Goal: Task Accomplishment & Management: Manage account settings

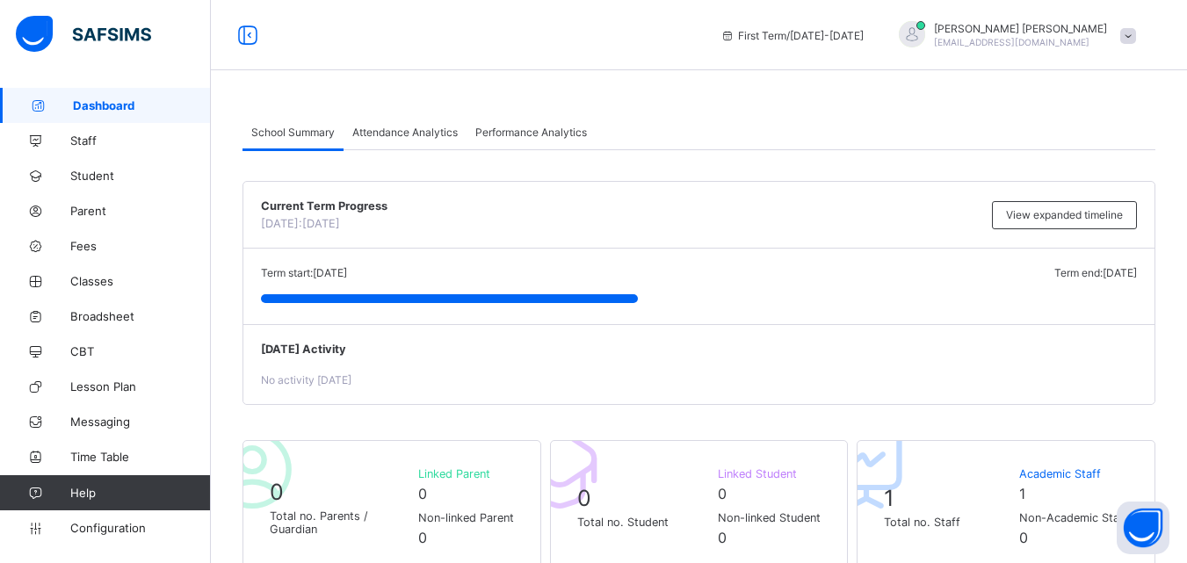
click at [1145, 31] on div "[PERSON_NAME] Ahmad [EMAIL_ADDRESS][DOMAIN_NAME]" at bounding box center [1013, 35] width 264 height 29
click at [1057, 172] on span "Subscription" at bounding box center [1065, 171] width 88 height 13
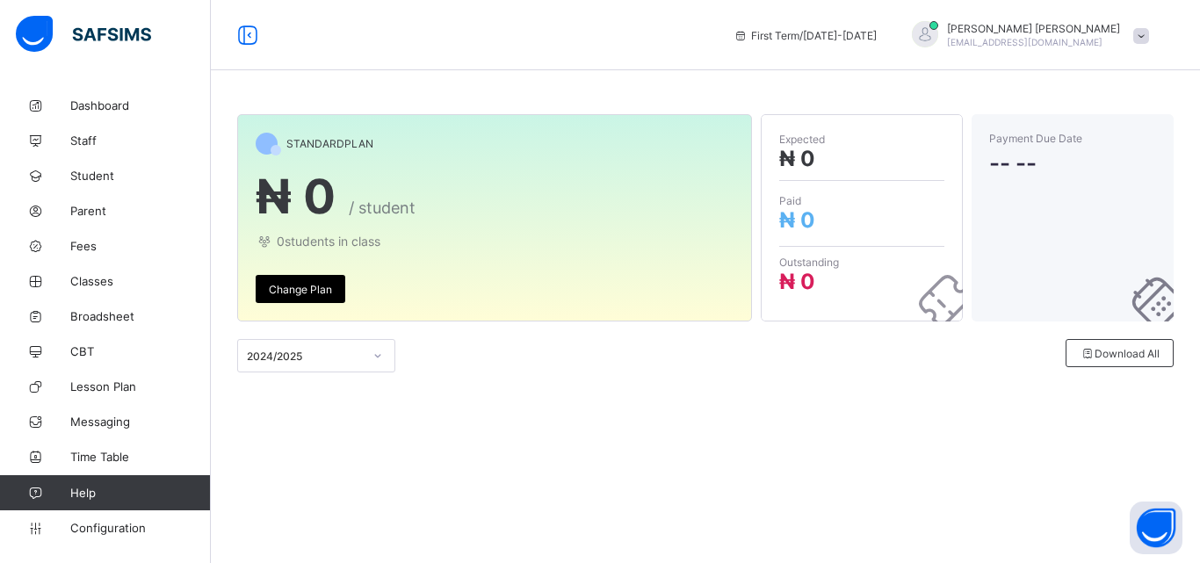
click at [1077, 37] on span "[EMAIL_ADDRESS][DOMAIN_NAME]" at bounding box center [1024, 42] width 155 height 11
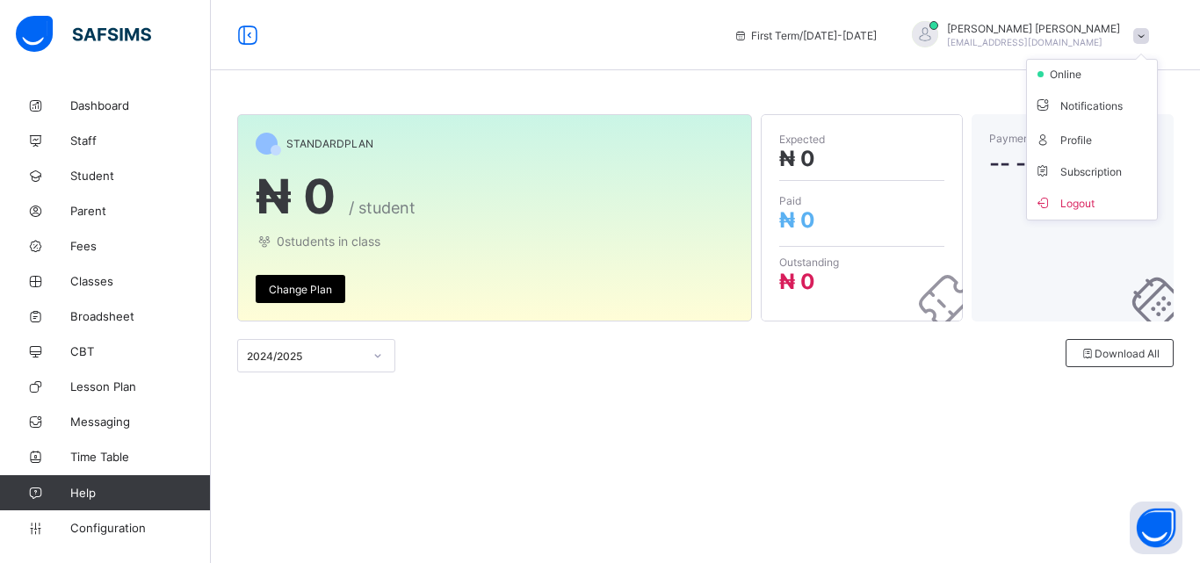
click at [1077, 37] on span "[EMAIL_ADDRESS][DOMAIN_NAME]" at bounding box center [1024, 42] width 155 height 11
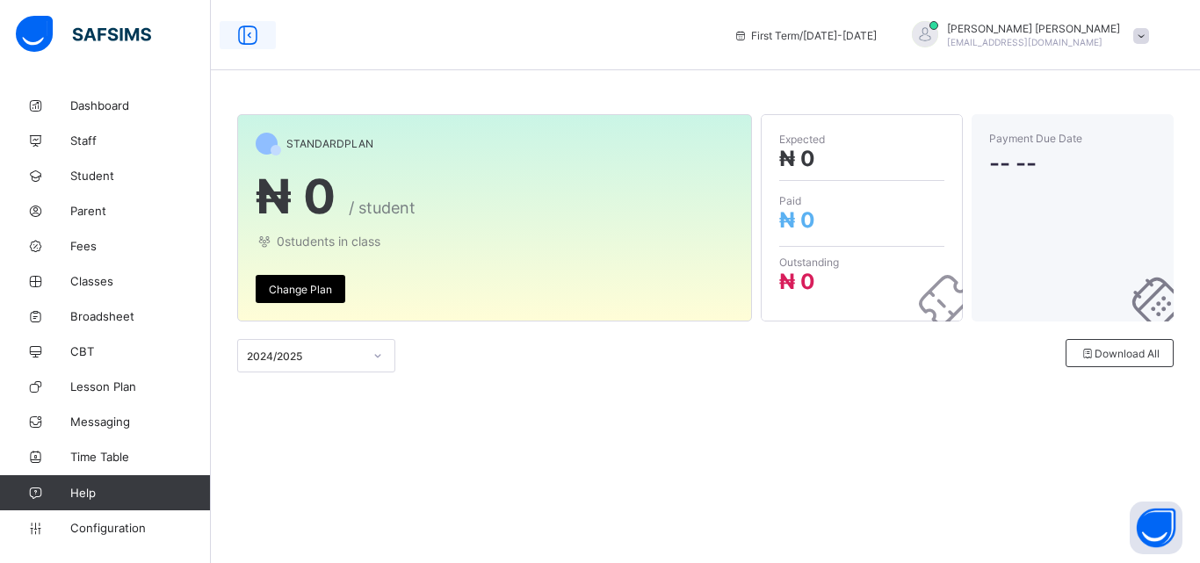
click at [238, 46] on icon at bounding box center [248, 35] width 30 height 25
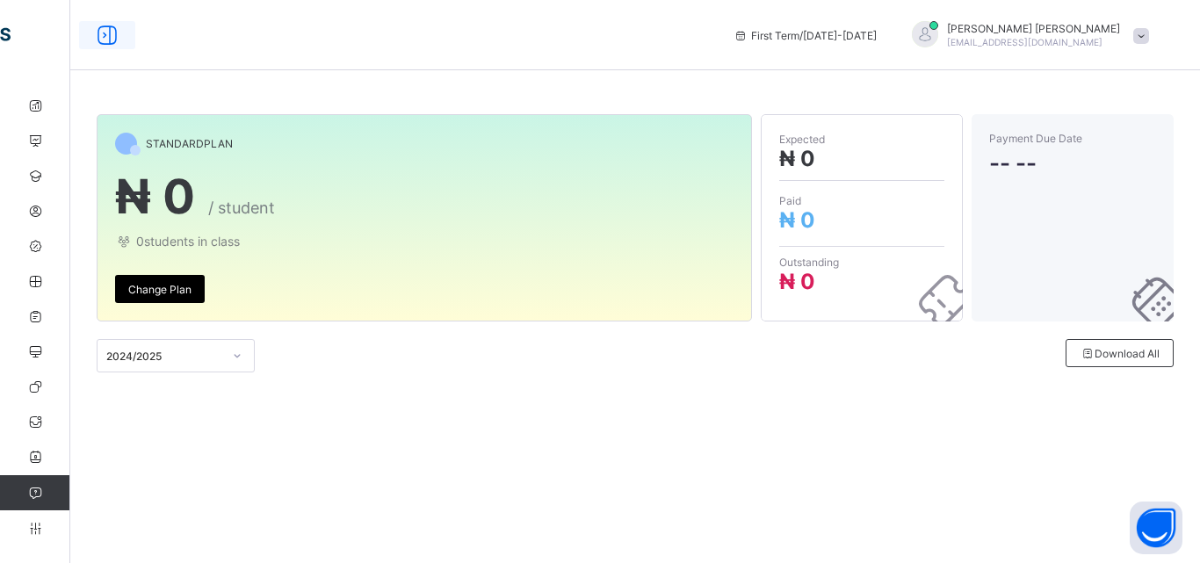
click at [97, 38] on icon at bounding box center [107, 35] width 30 height 25
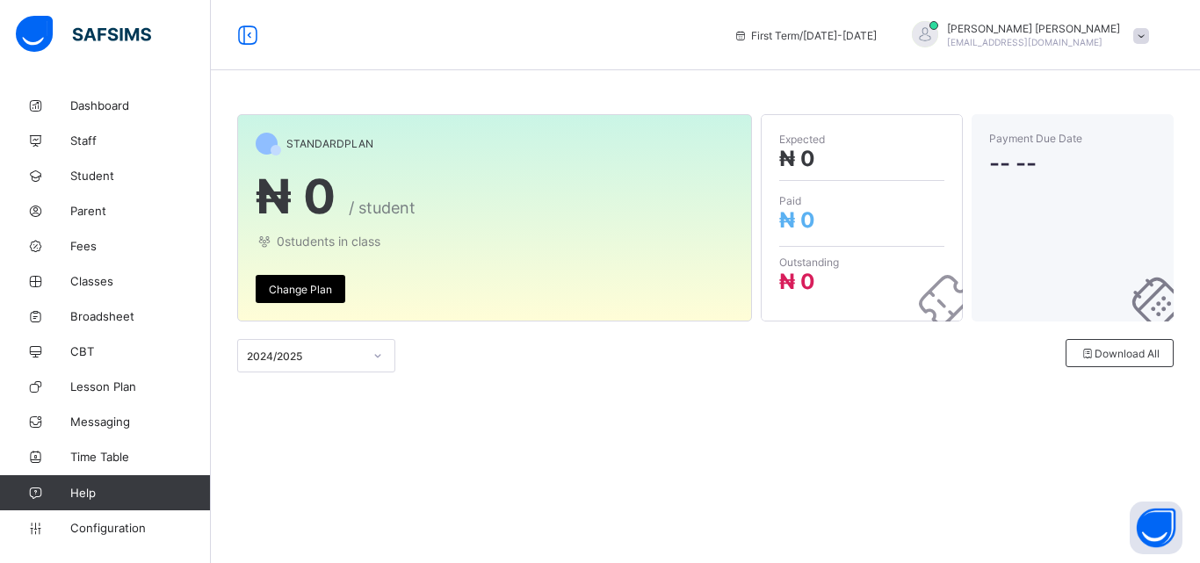
click at [649, 560] on div "STANDARD PLAN ₦ 0 / student 0 students in class Change Plan Expected ₦ 0 Paid ₦…" at bounding box center [705, 281] width 989 height 563
click at [1036, 46] on span "[EMAIL_ADDRESS][DOMAIN_NAME]" at bounding box center [1024, 42] width 155 height 11
click at [950, 79] on div "STANDARD PLAN ₦ 0 / student 0 students in class Change Plan Expected ₦ 0 Paid ₦…" at bounding box center [705, 281] width 989 height 563
click at [256, 40] on icon at bounding box center [248, 35] width 30 height 25
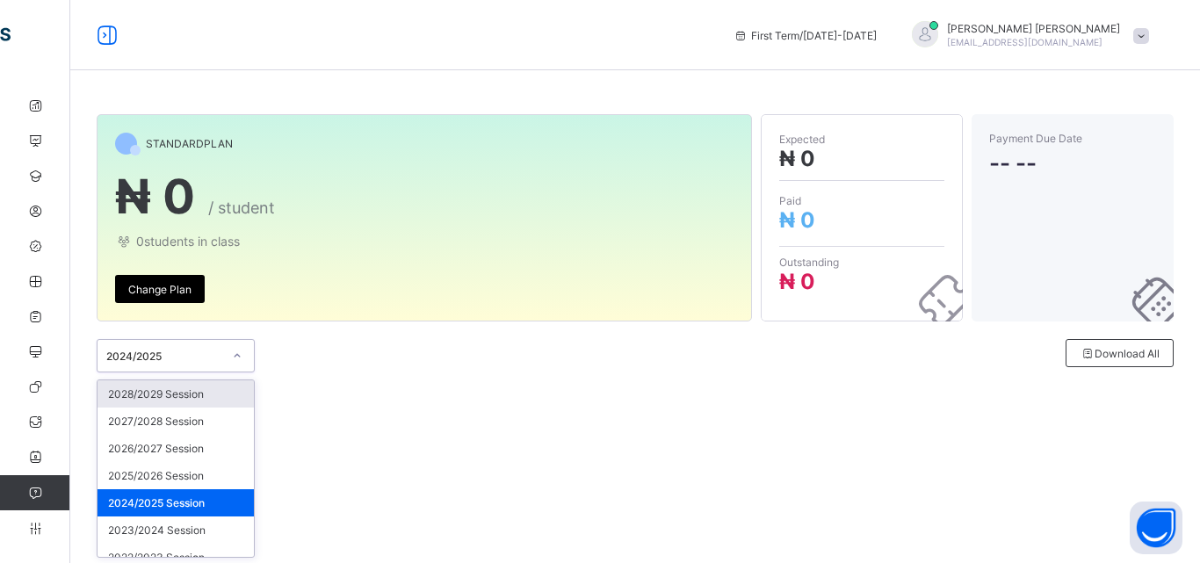
click at [143, 365] on div "2024/2025" at bounding box center [158, 355] width 123 height 25
click at [158, 405] on div "2028/2029 Session" at bounding box center [175, 393] width 156 height 27
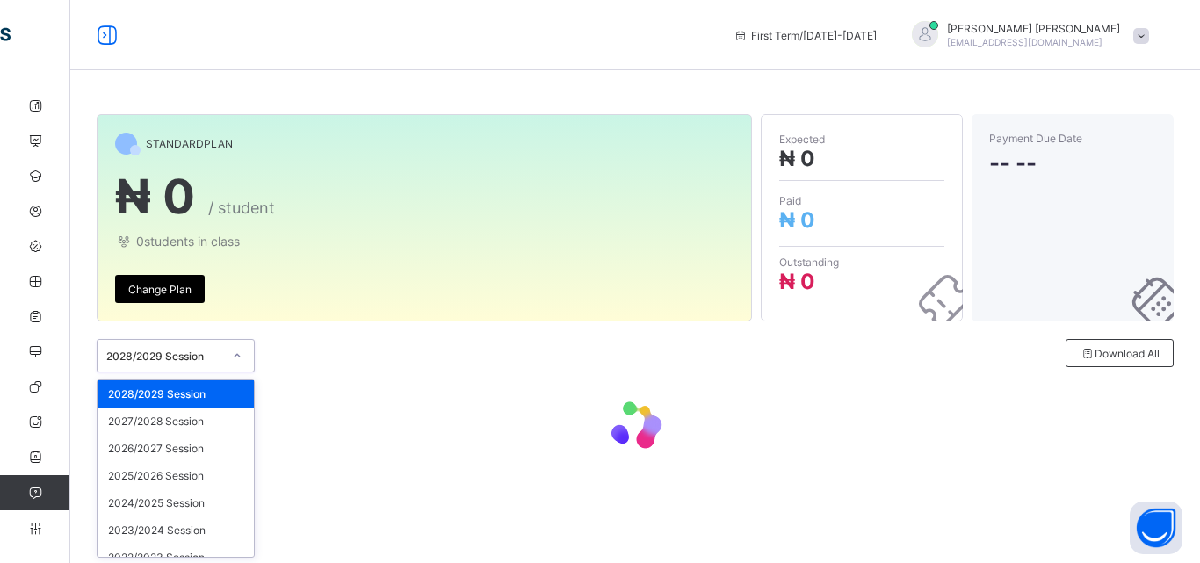
click at [240, 372] on div "2028/2029 Session" at bounding box center [176, 355] width 158 height 33
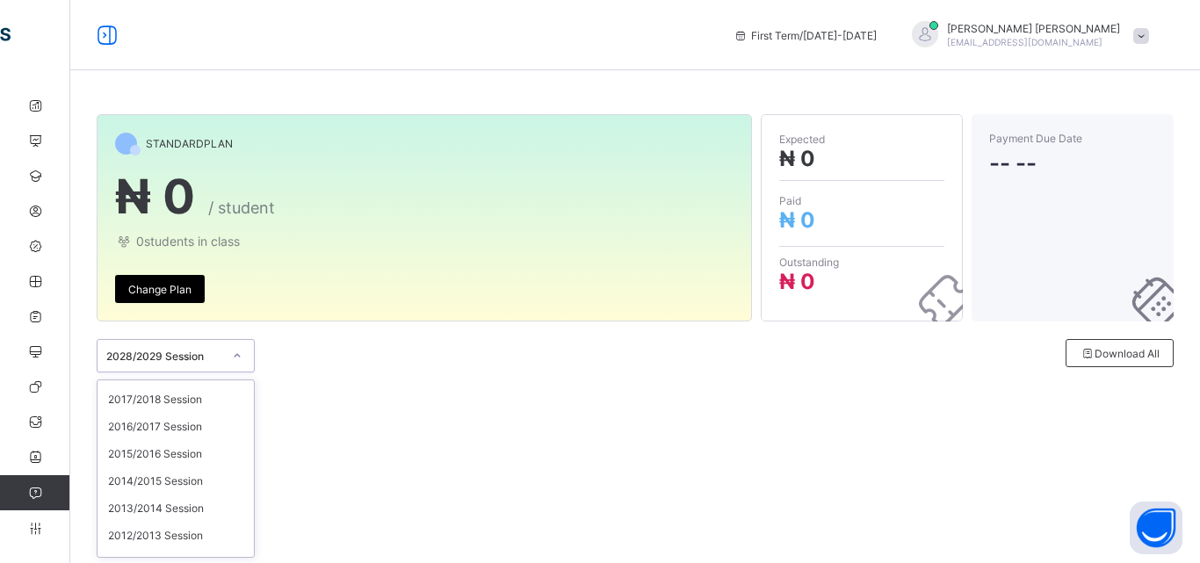
scroll to position [295, 0]
click at [184, 492] on div "2014/2015 Session" at bounding box center [175, 479] width 156 height 27
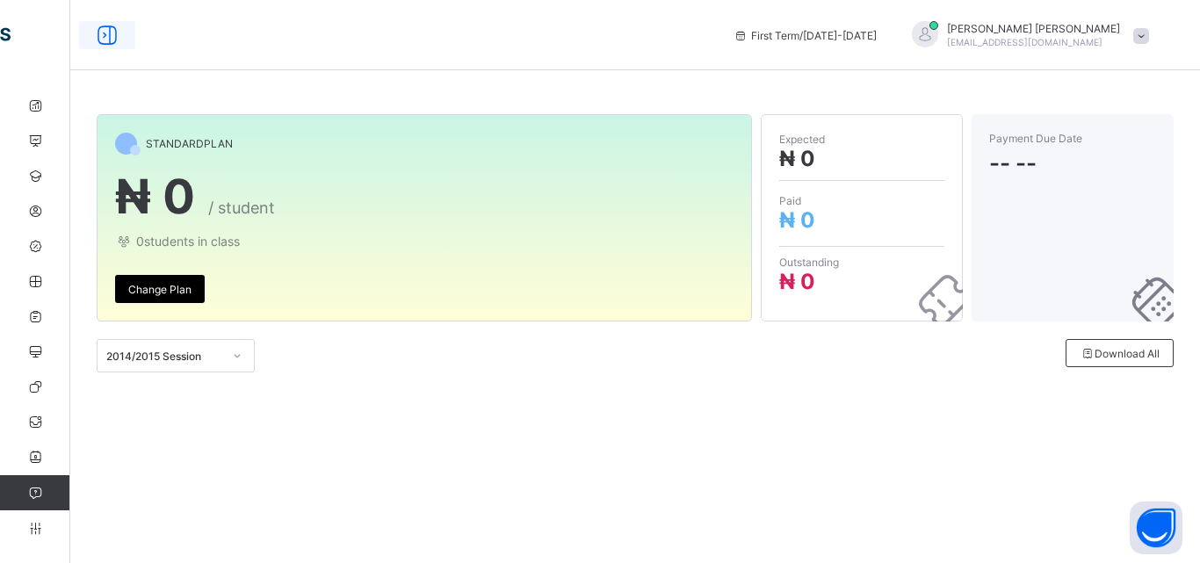
click at [112, 43] on icon at bounding box center [107, 35] width 30 height 25
